Goal: Transaction & Acquisition: Download file/media

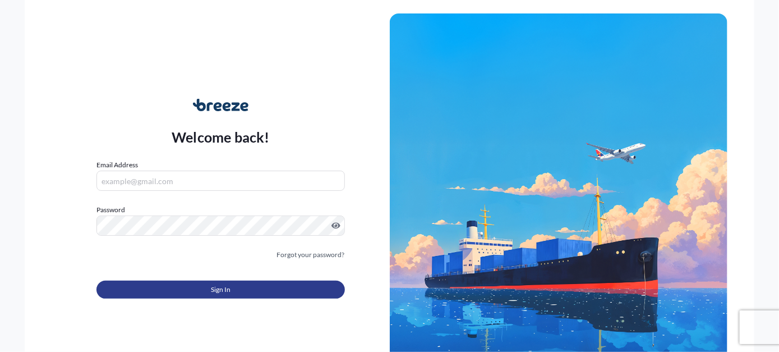
type input "[EMAIL_ADDRESS][PERSON_NAME][DOMAIN_NAME]"
click at [224, 287] on span "Sign In" at bounding box center [221, 289] width 20 height 11
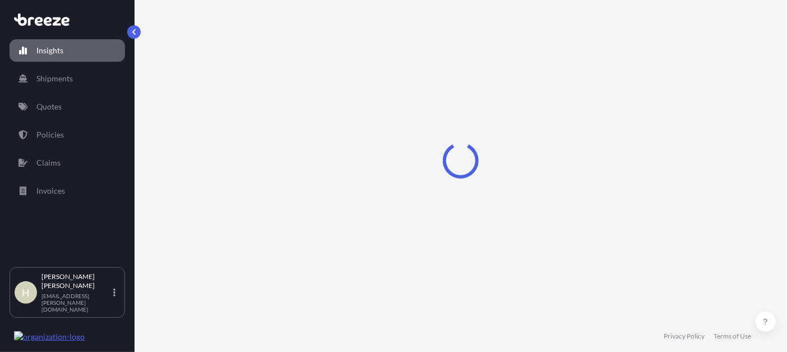
select select "2025"
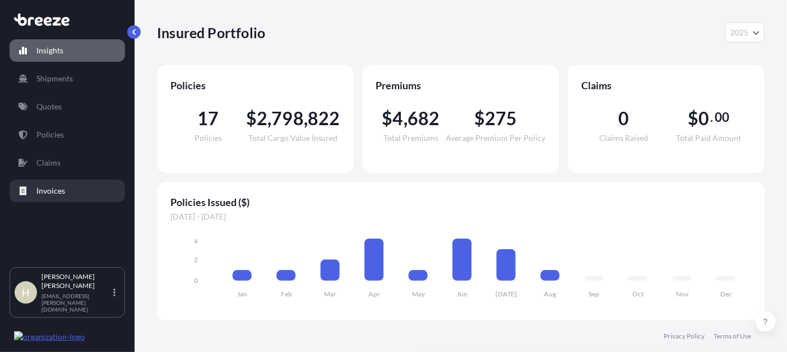
click at [48, 192] on p "Invoices" at bounding box center [50, 190] width 29 height 11
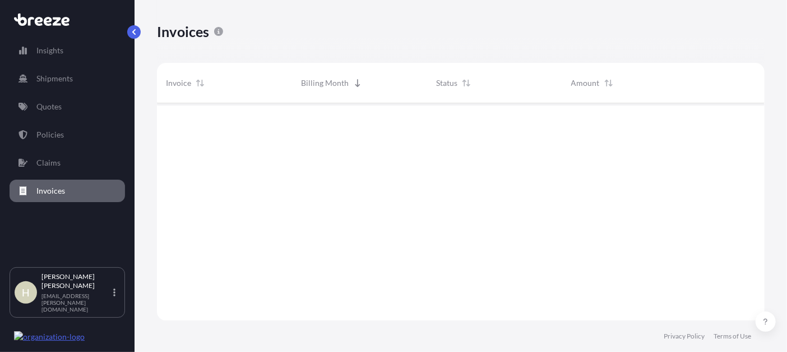
scroll to position [8, 8]
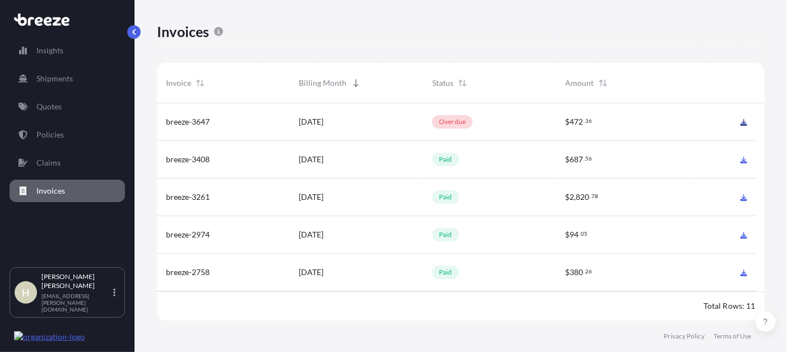
click at [744, 124] on icon at bounding box center [744, 122] width 7 height 7
click at [44, 132] on p "Policies" at bounding box center [49, 134] width 27 height 11
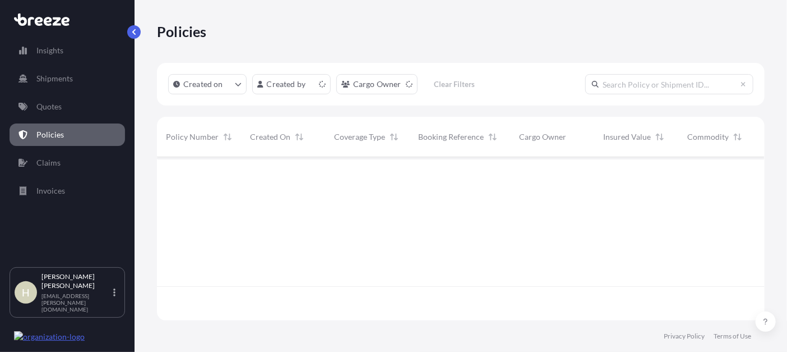
scroll to position [160, 600]
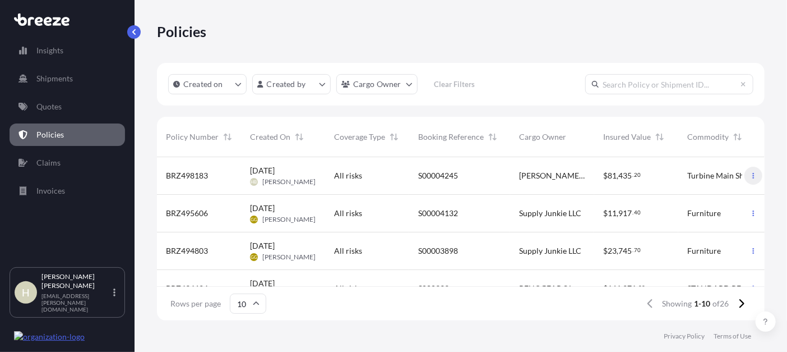
click at [750, 174] on icon "button" at bounding box center [753, 175] width 7 height 7
click at [563, 174] on span "[PERSON_NAME] RESEARCH GROUP" at bounding box center [552, 175] width 66 height 11
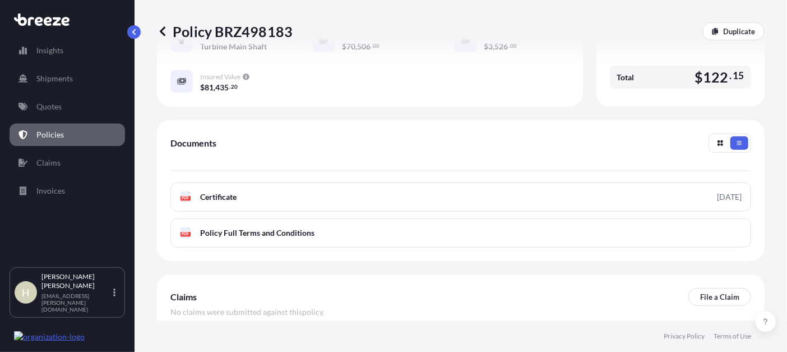
scroll to position [363, 0]
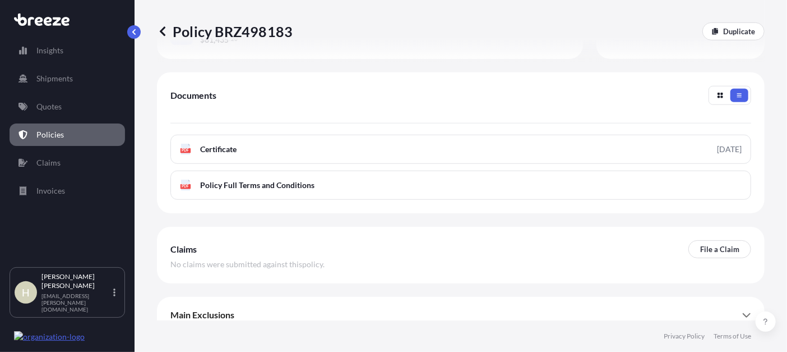
click at [743, 310] on icon at bounding box center [747, 314] width 9 height 9
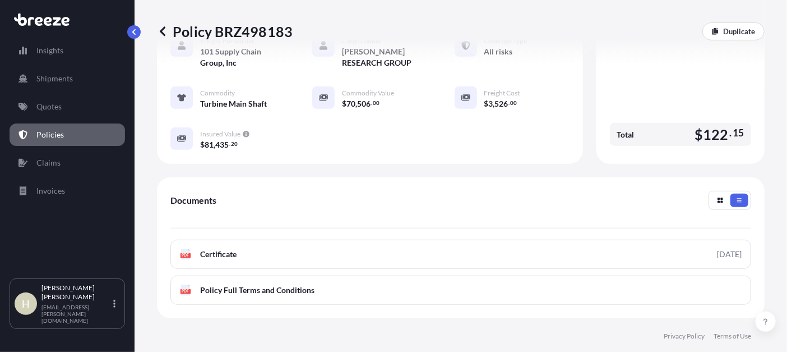
scroll to position [176, 0]
